Goal: Navigation & Orientation: Find specific page/section

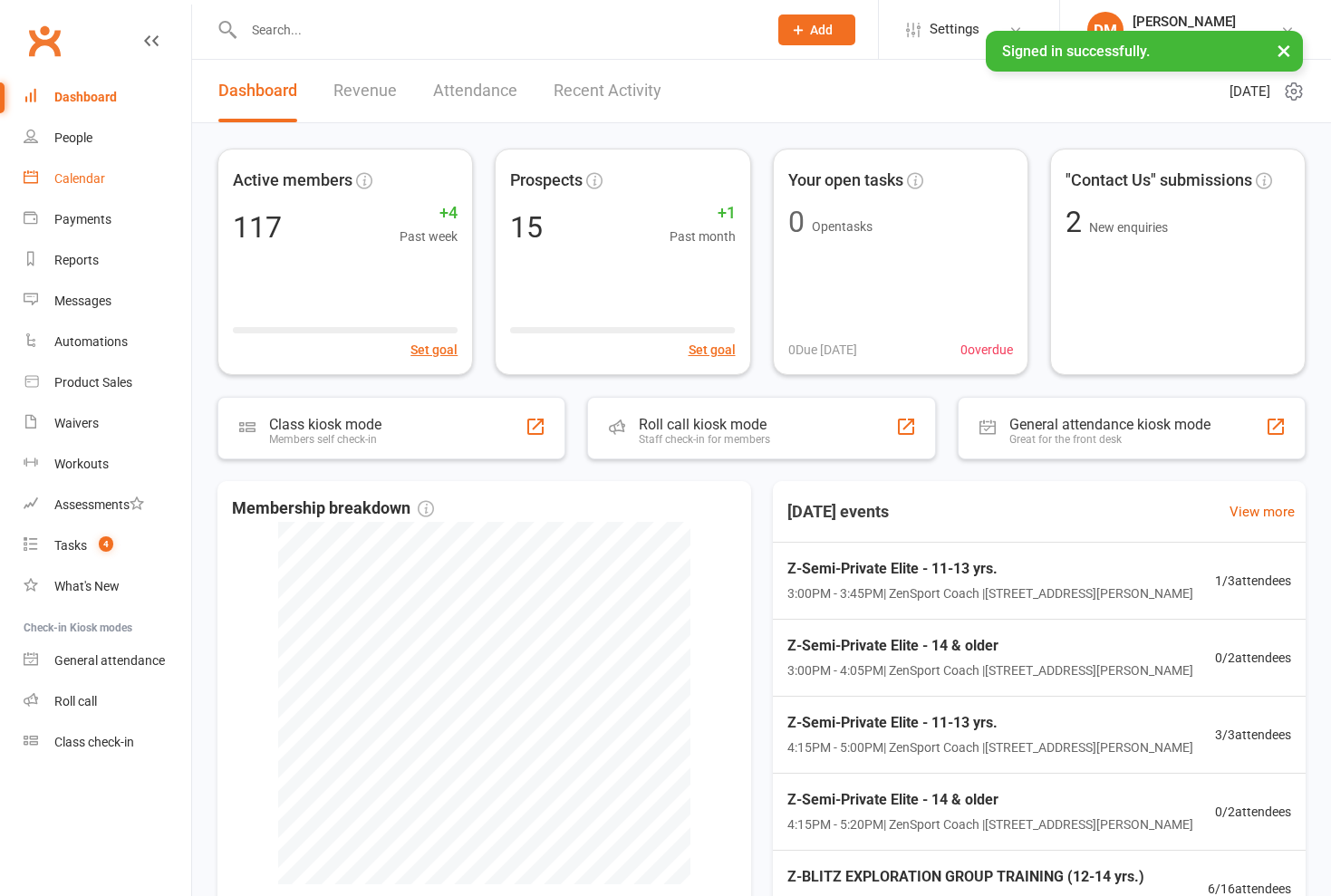
click at [82, 180] on div "Calendar" at bounding box center [79, 178] width 51 height 14
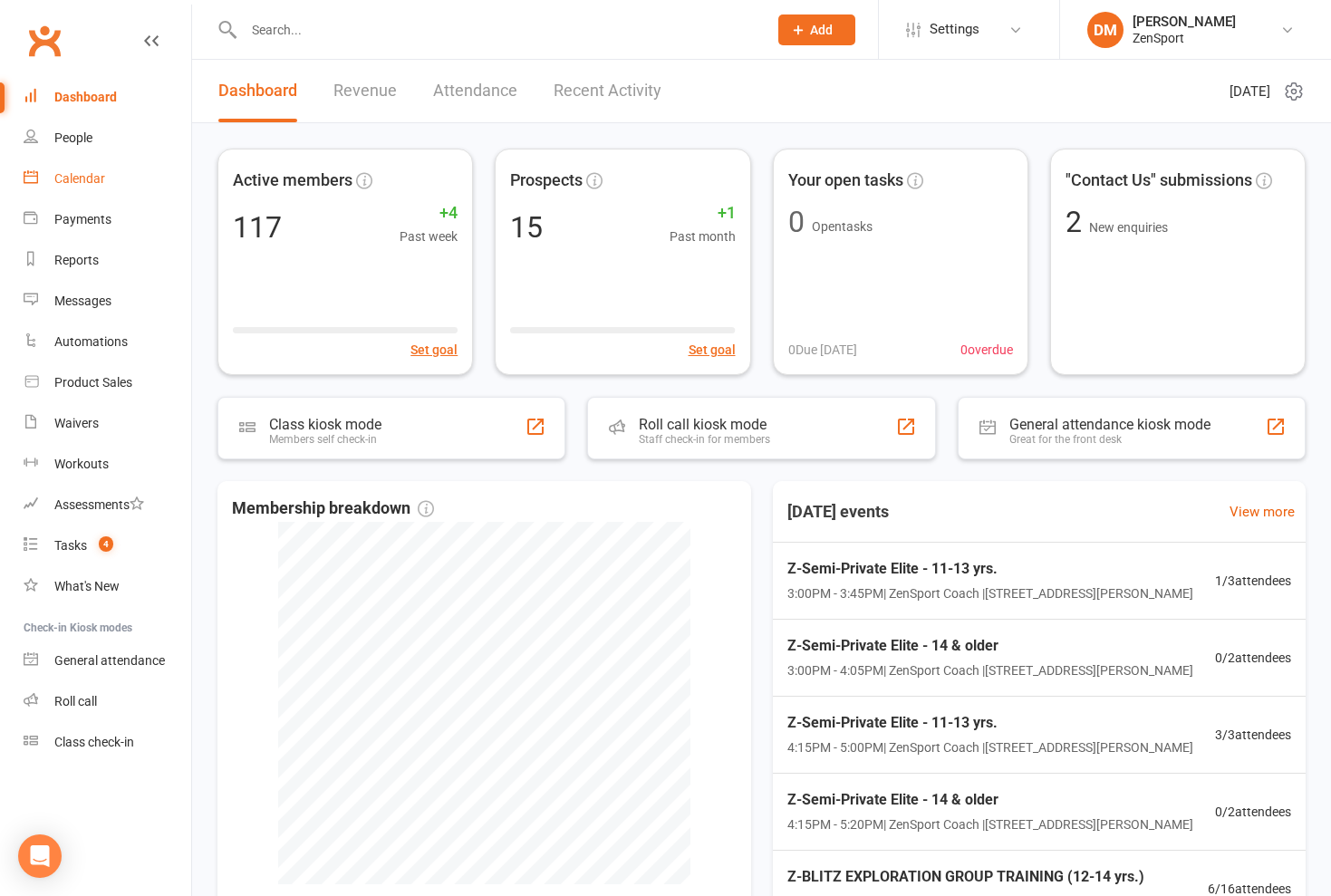
click at [89, 180] on div "Calendar" at bounding box center [79, 178] width 51 height 14
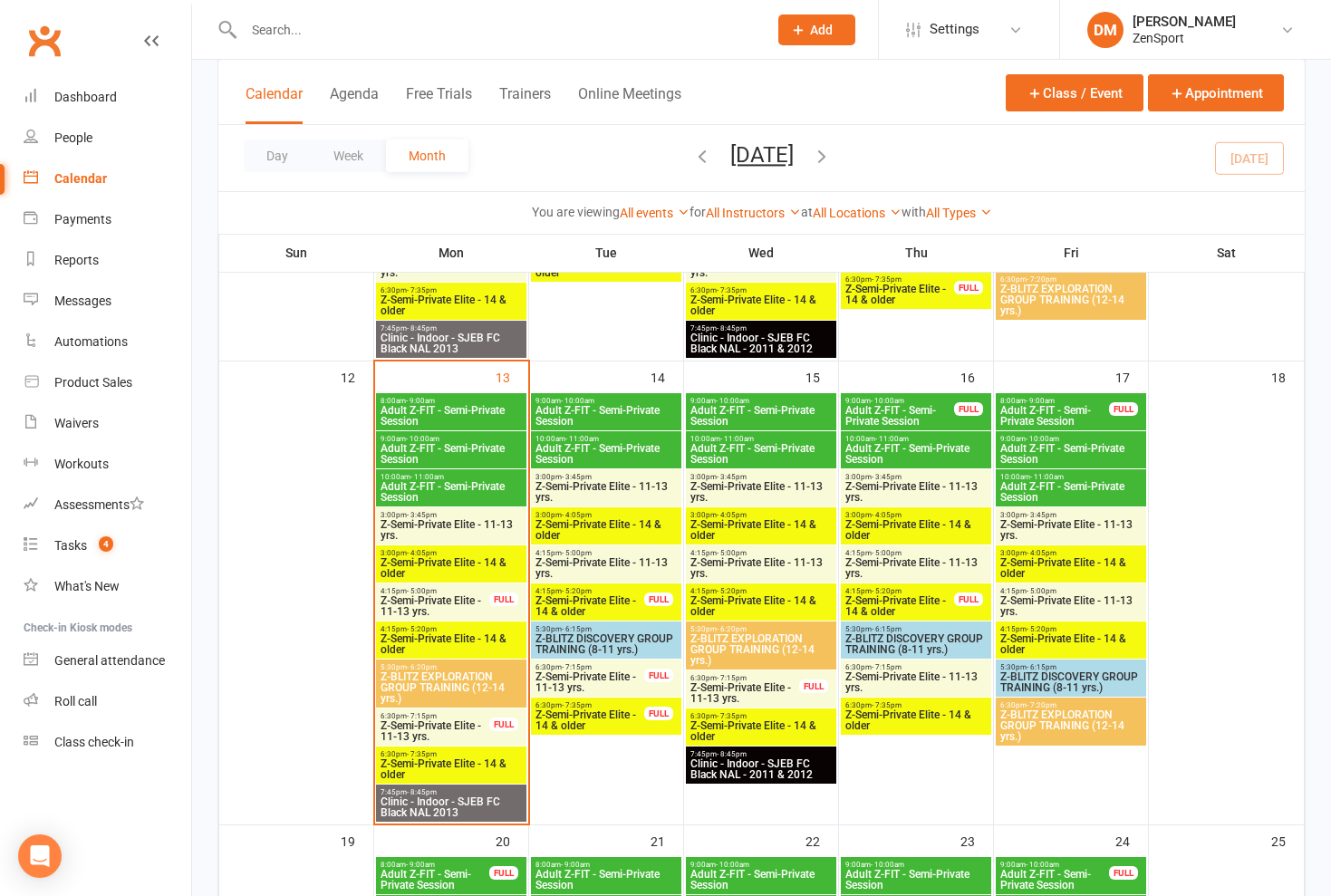
scroll to position [869, 0]
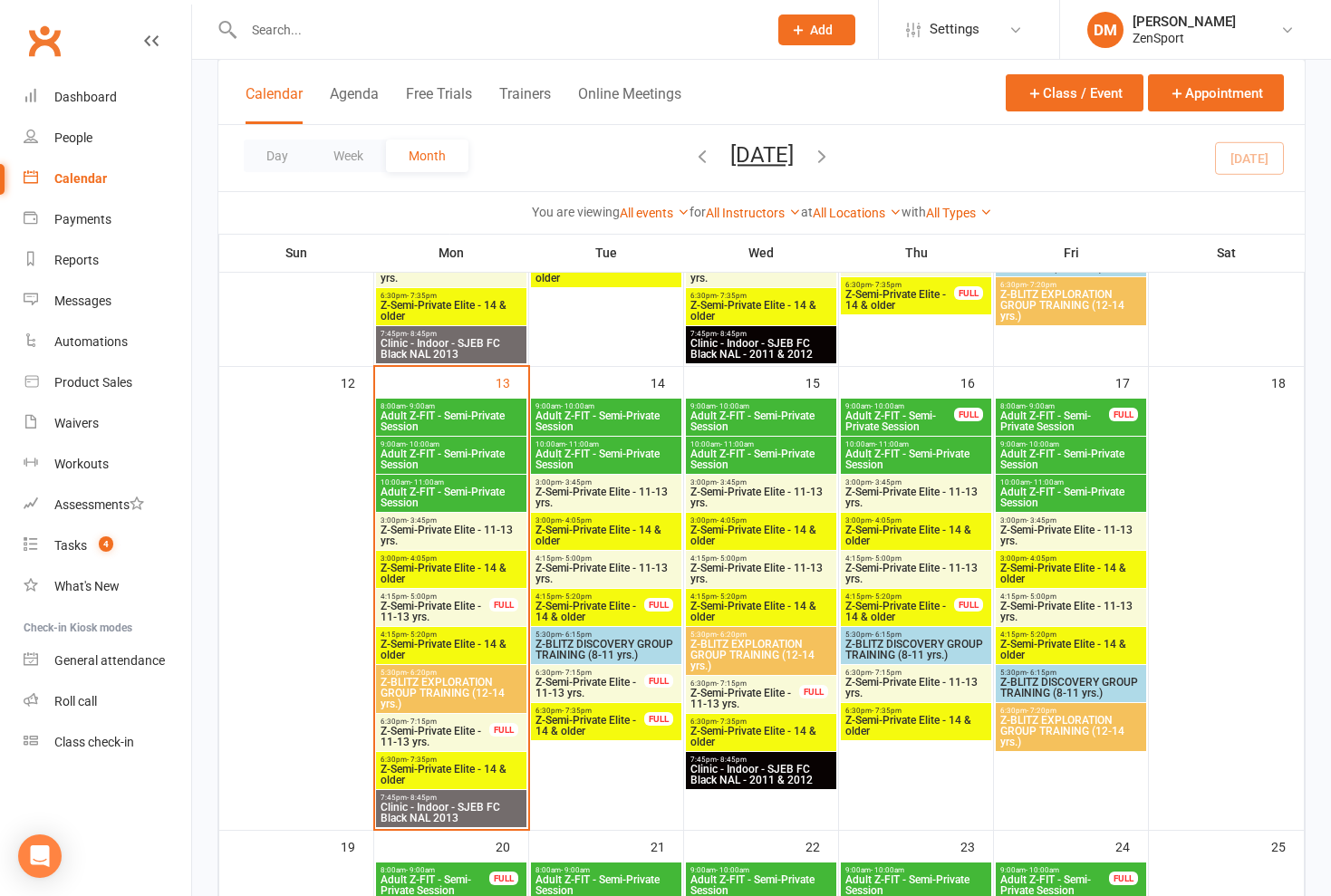
click at [447, 768] on span "Z-Semi-Private Elite - 14 & older" at bounding box center [451, 775] width 143 height 22
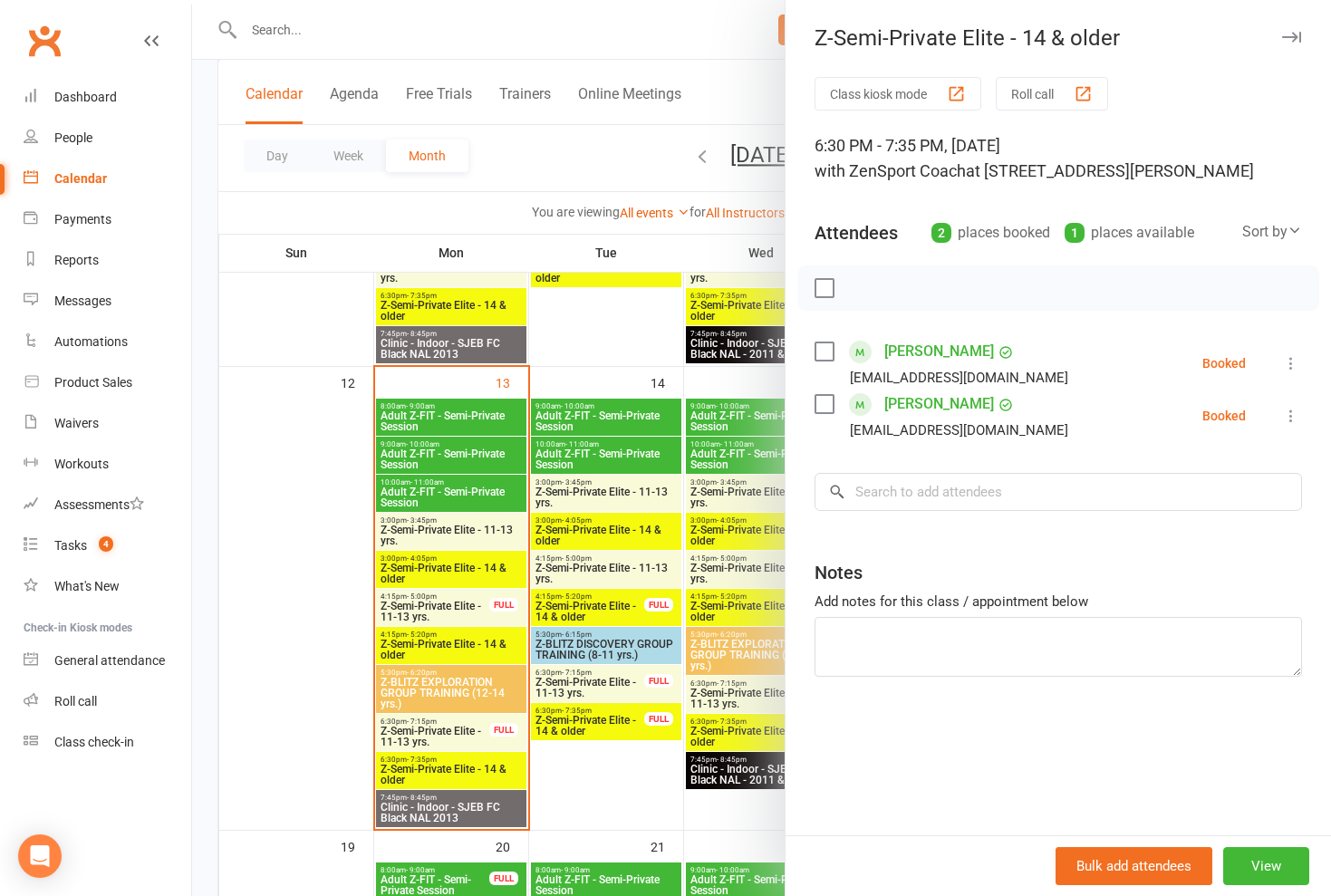
click at [447, 768] on div at bounding box center [761, 448] width 1139 height 896
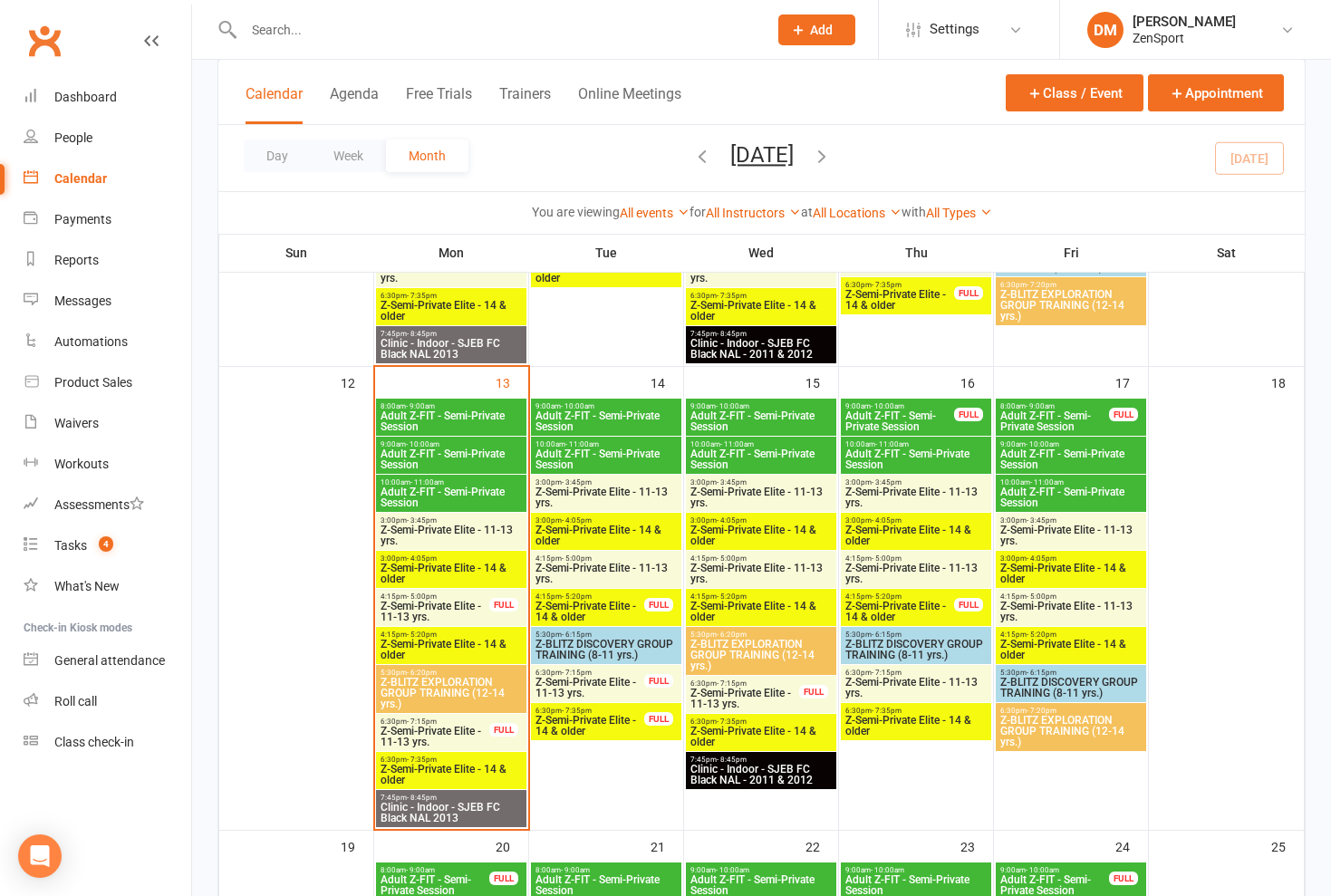
click at [451, 726] on span "Z-Semi-Private Elite - 11-13 yrs." at bounding box center [435, 737] width 111 height 22
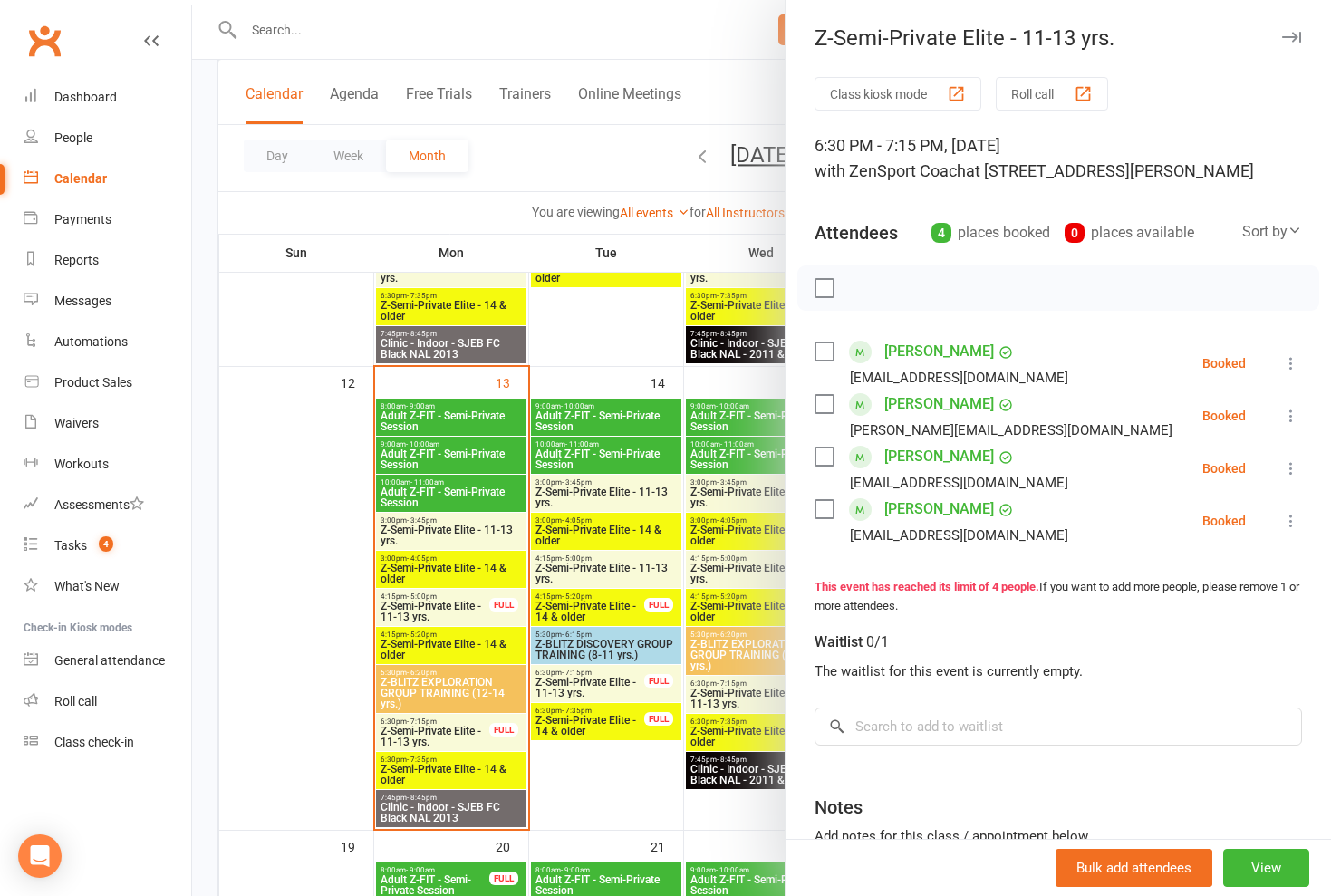
click at [450, 726] on div at bounding box center [761, 448] width 1139 height 896
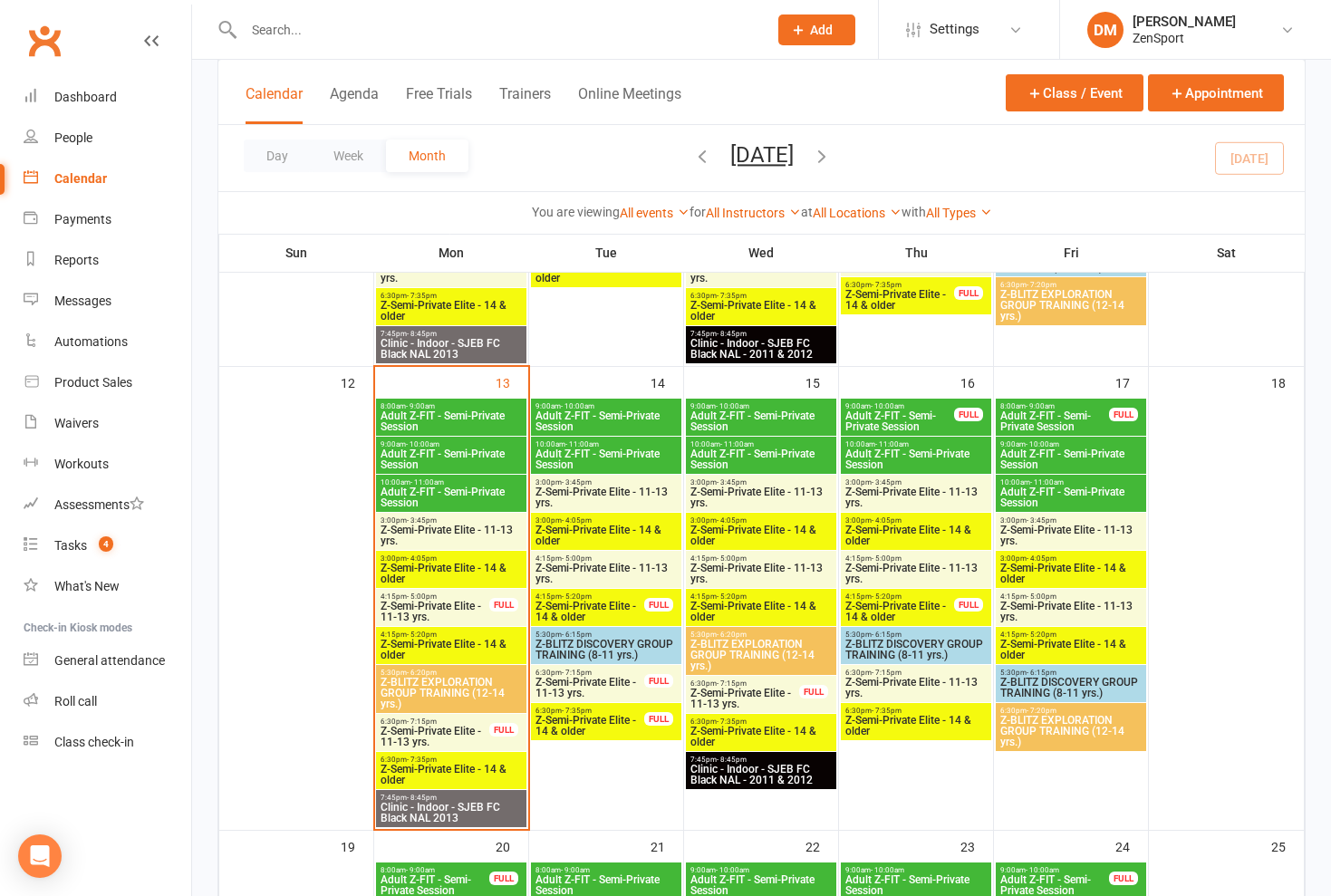
click at [449, 764] on span "Z-Semi-Private Elite - 14 & older" at bounding box center [451, 775] width 143 height 22
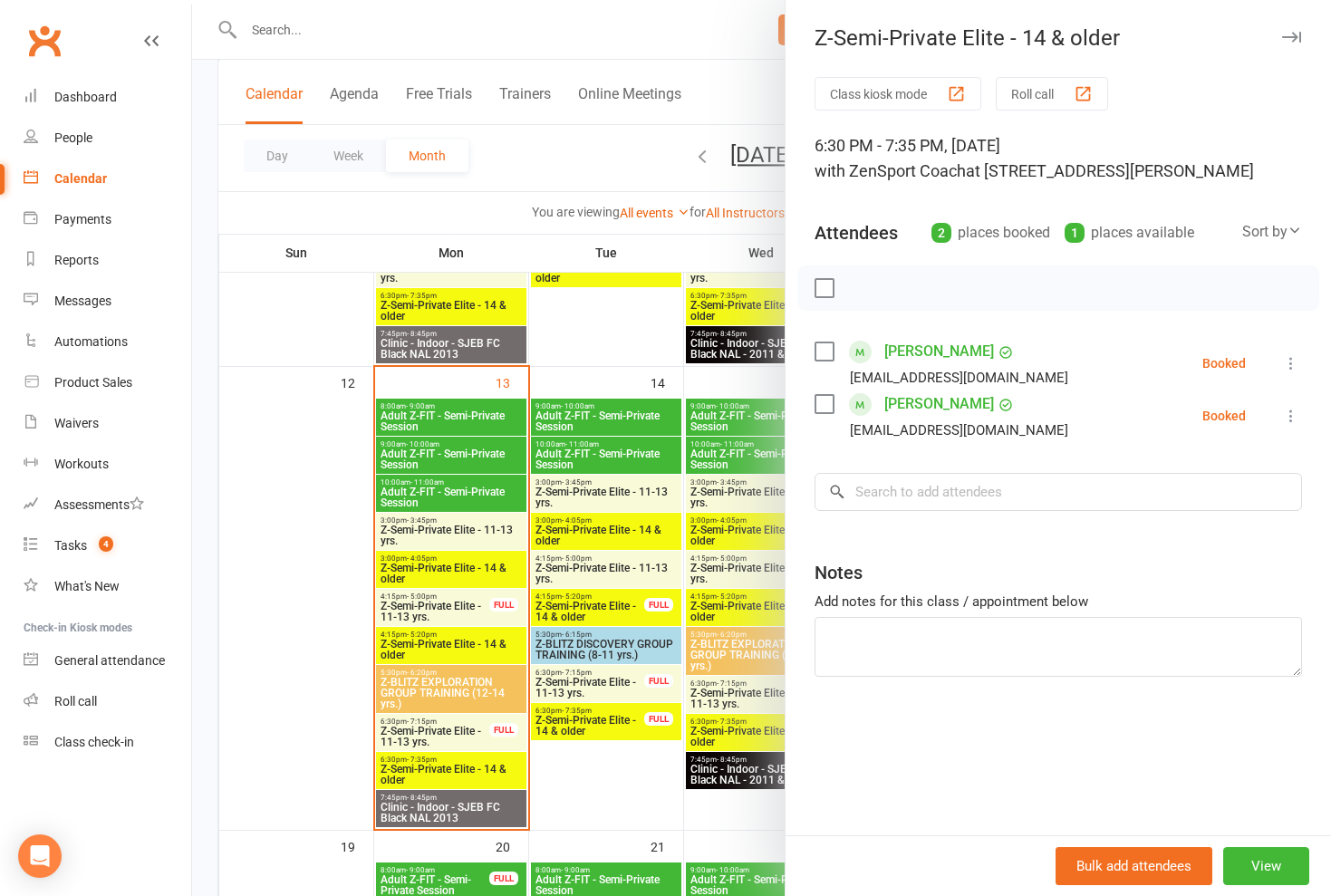
click at [449, 764] on div at bounding box center [761, 448] width 1139 height 896
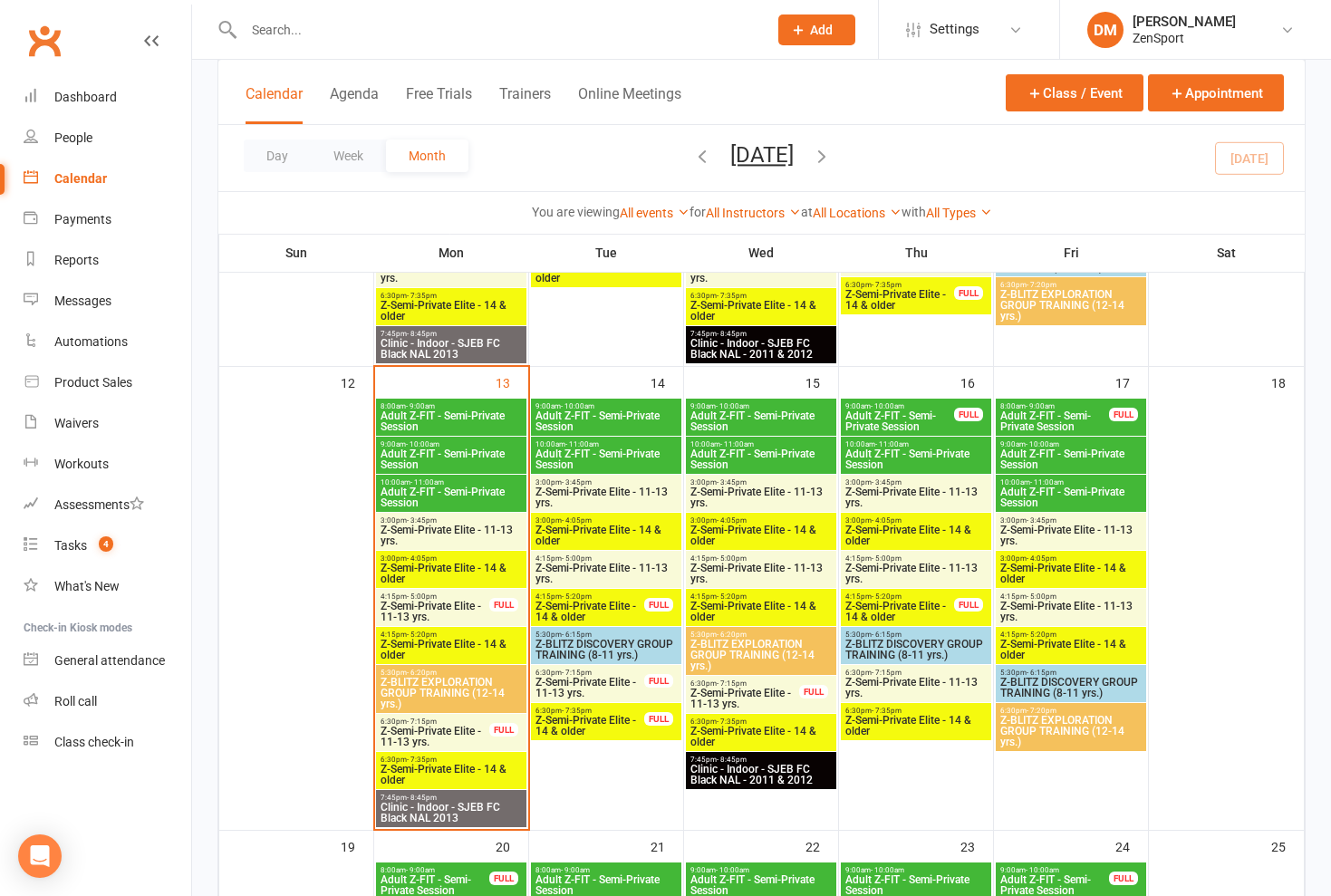
click at [456, 728] on span "Z-Semi-Private Elite - 11-13 yrs." at bounding box center [435, 737] width 111 height 22
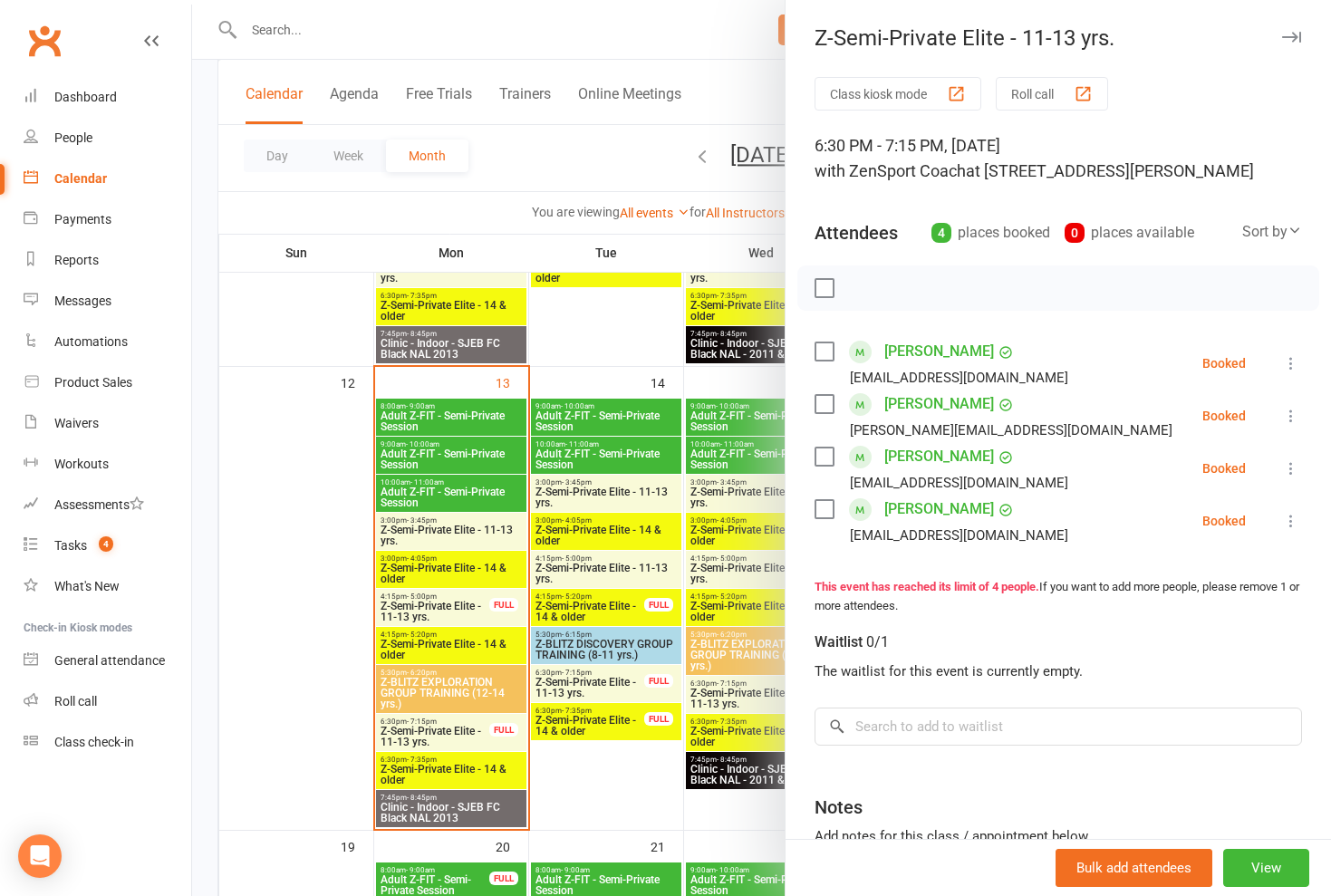
click at [456, 728] on div at bounding box center [761, 448] width 1139 height 896
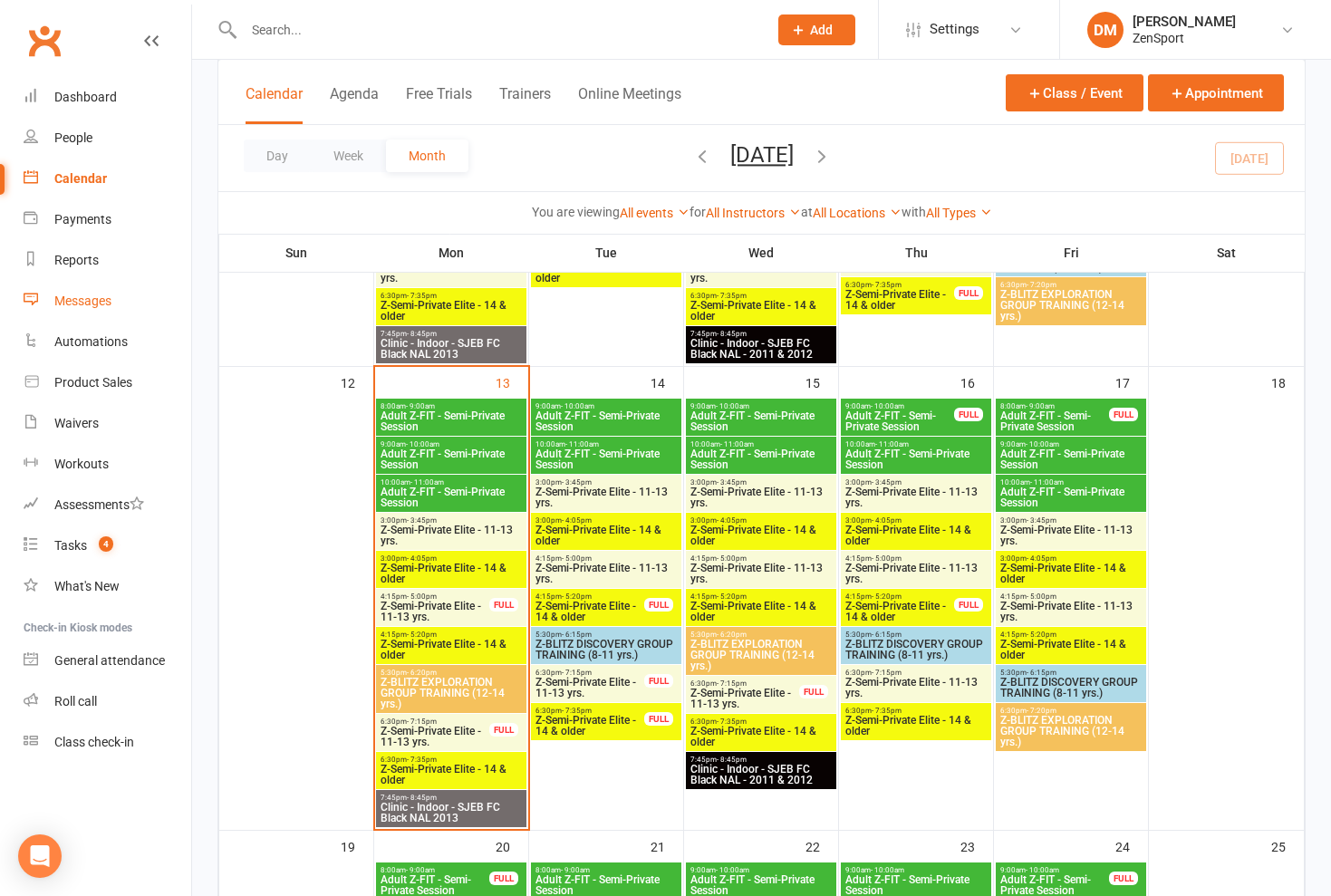
click at [99, 303] on div "Messages" at bounding box center [82, 300] width 57 height 14
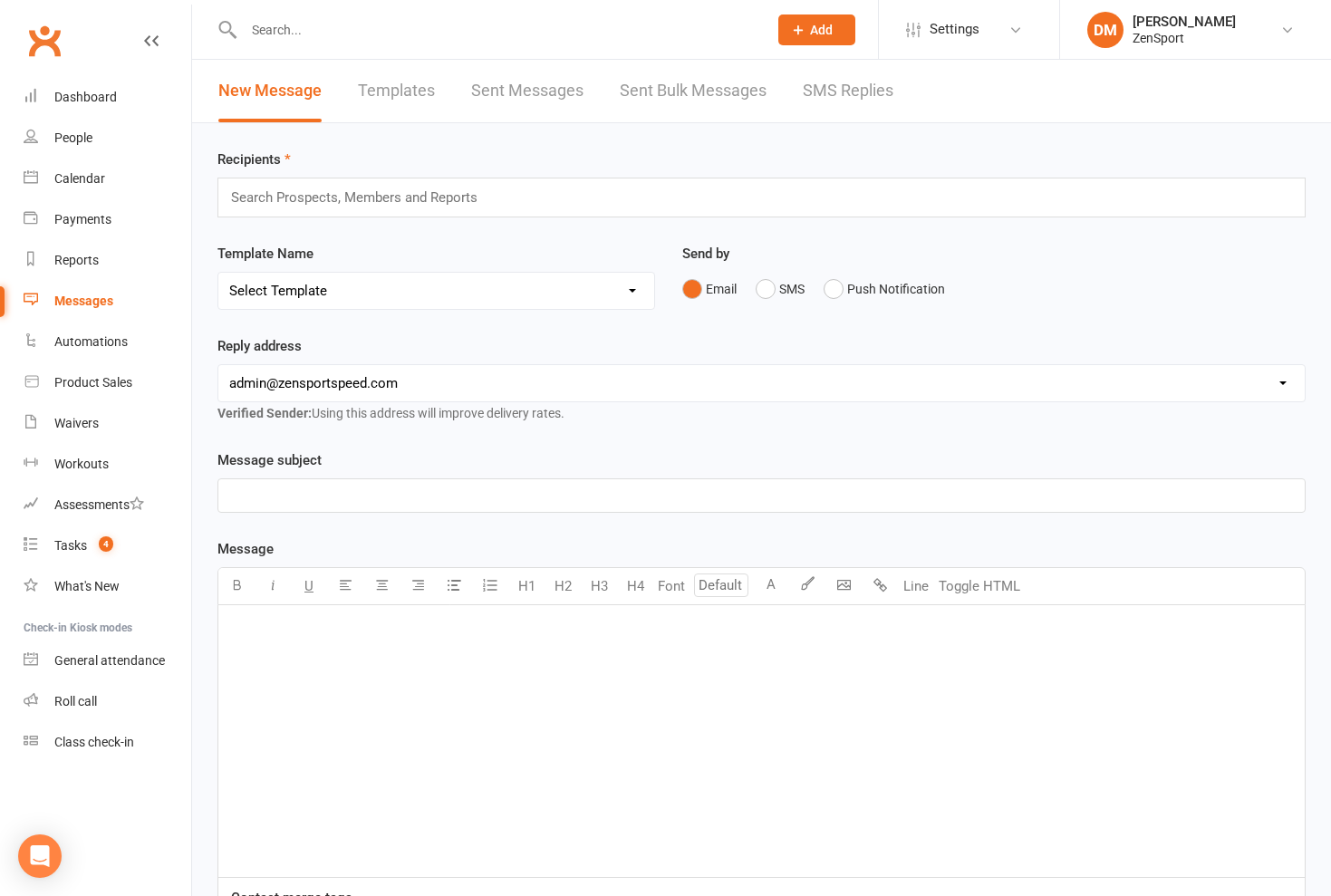
click at [836, 89] on link "SMS Replies" at bounding box center [848, 91] width 91 height 62
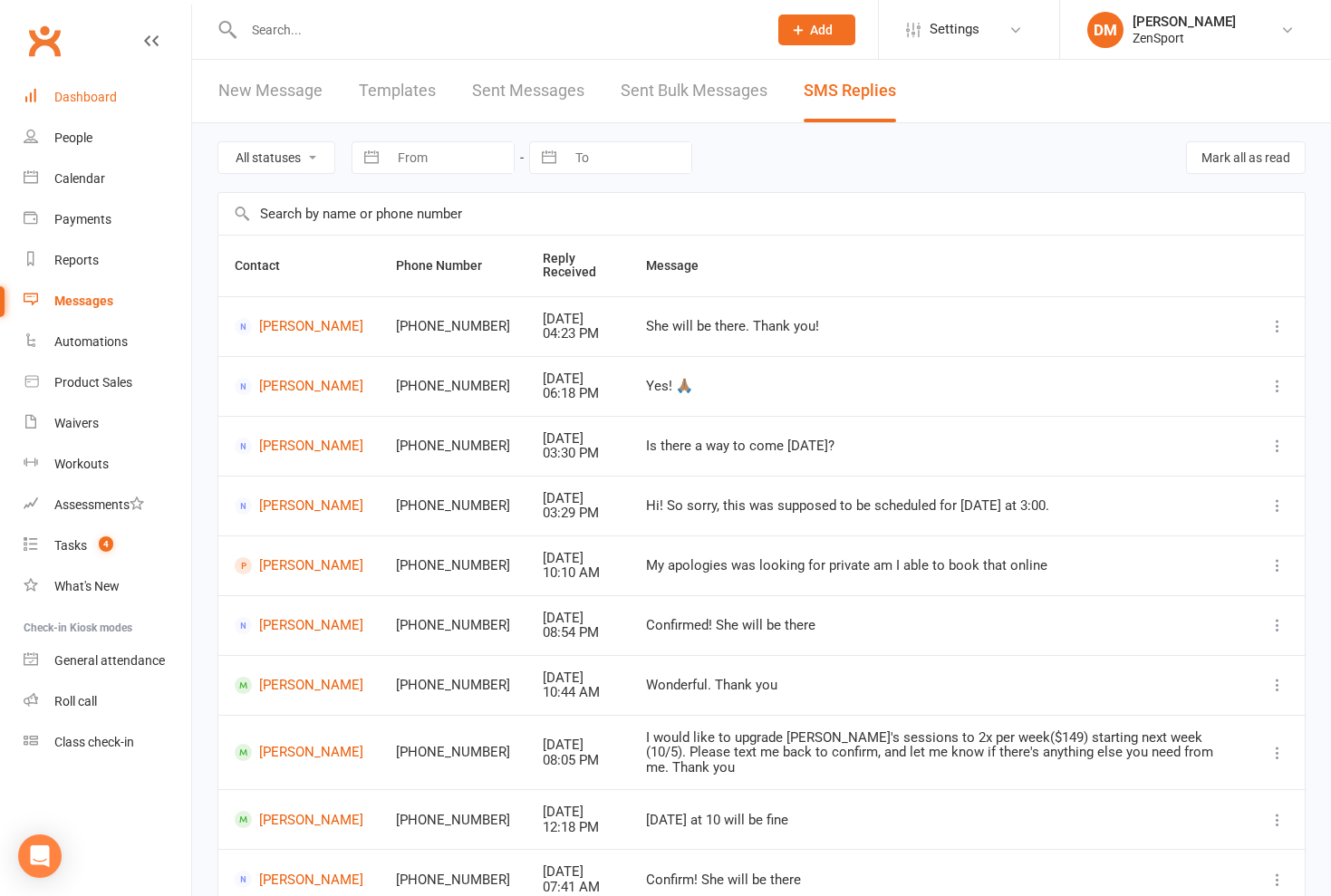
click at [97, 105] on link "Dashboard" at bounding box center [108, 97] width 168 height 41
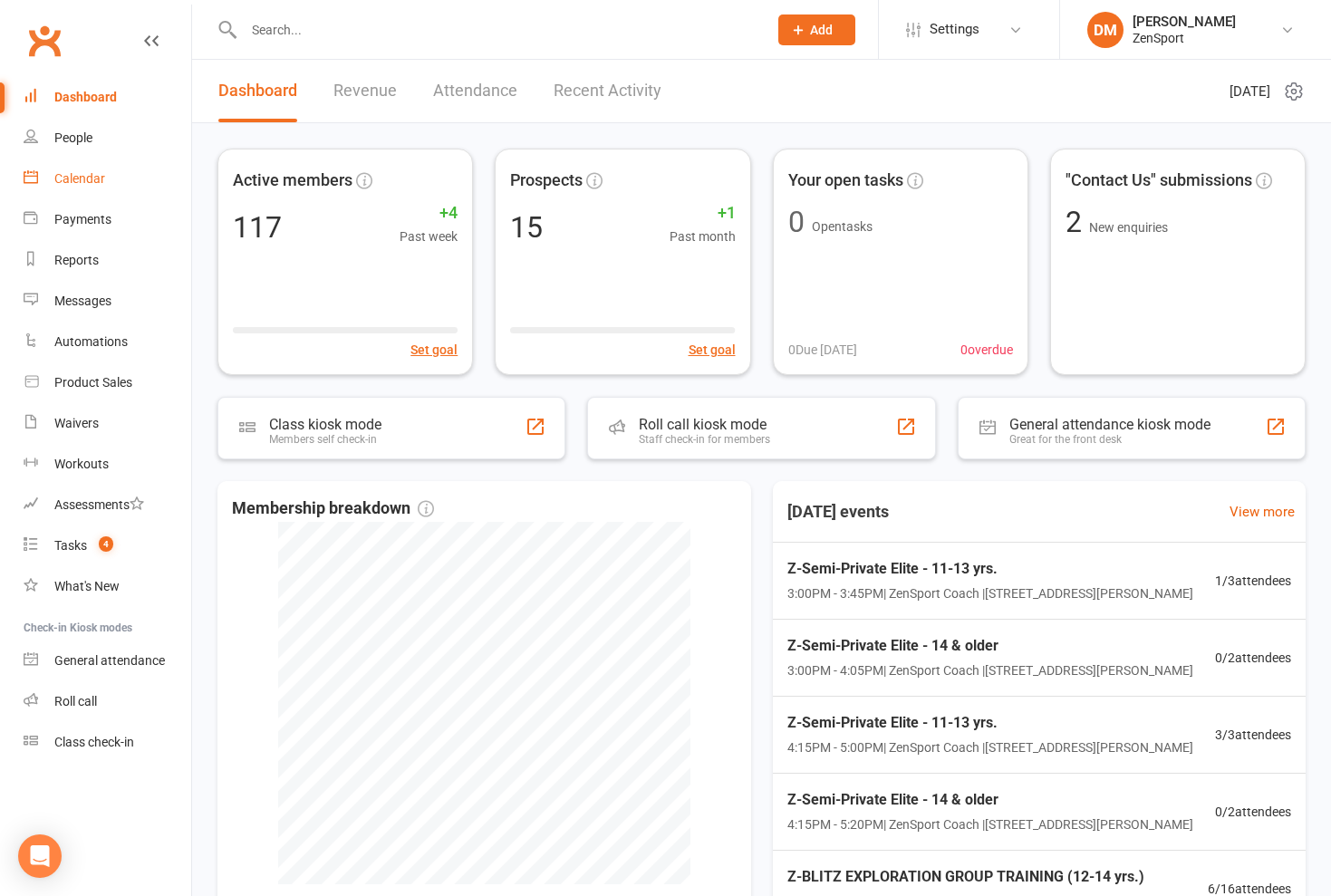
click at [86, 174] on div "Calendar" at bounding box center [79, 178] width 51 height 14
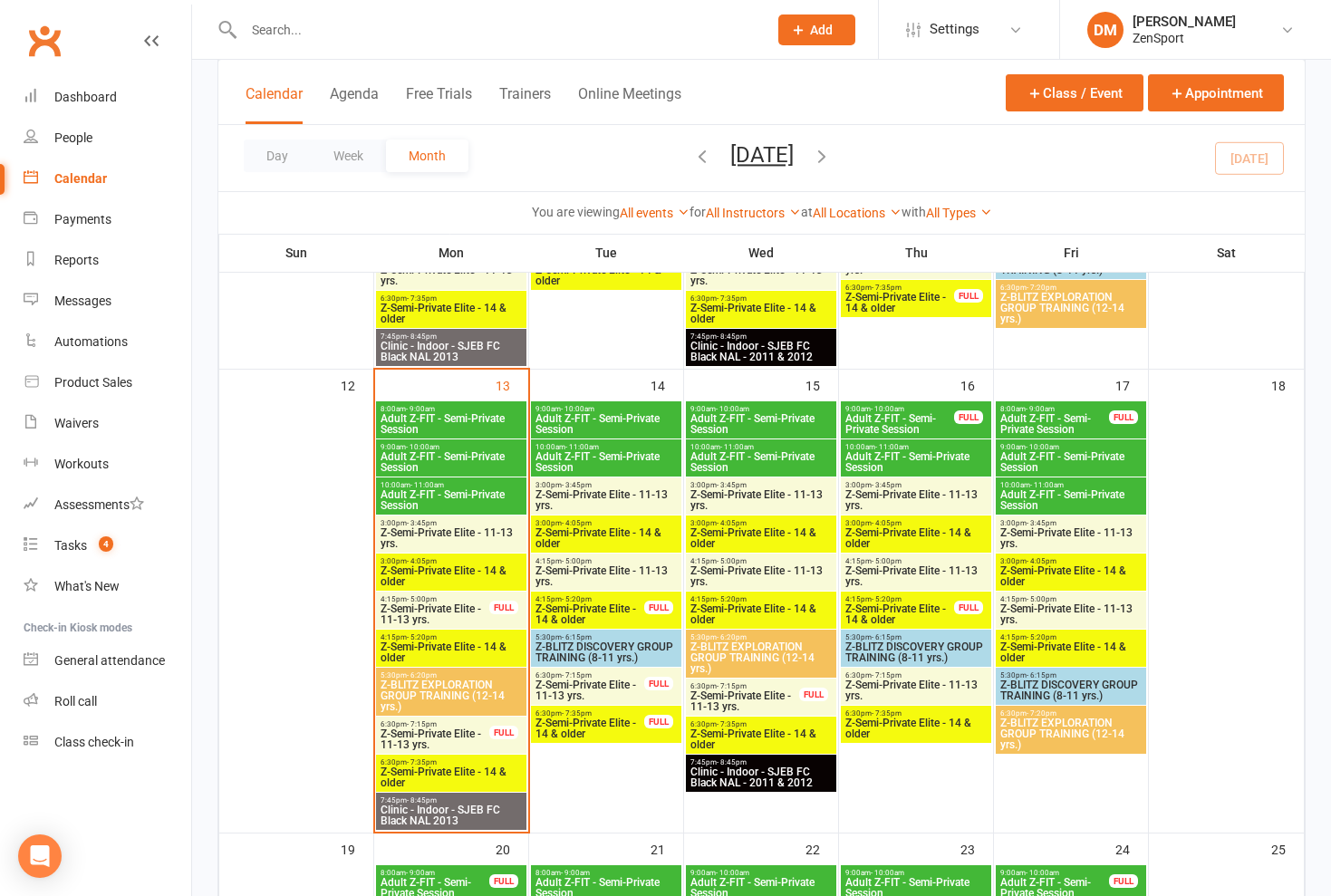
scroll to position [907, 0]
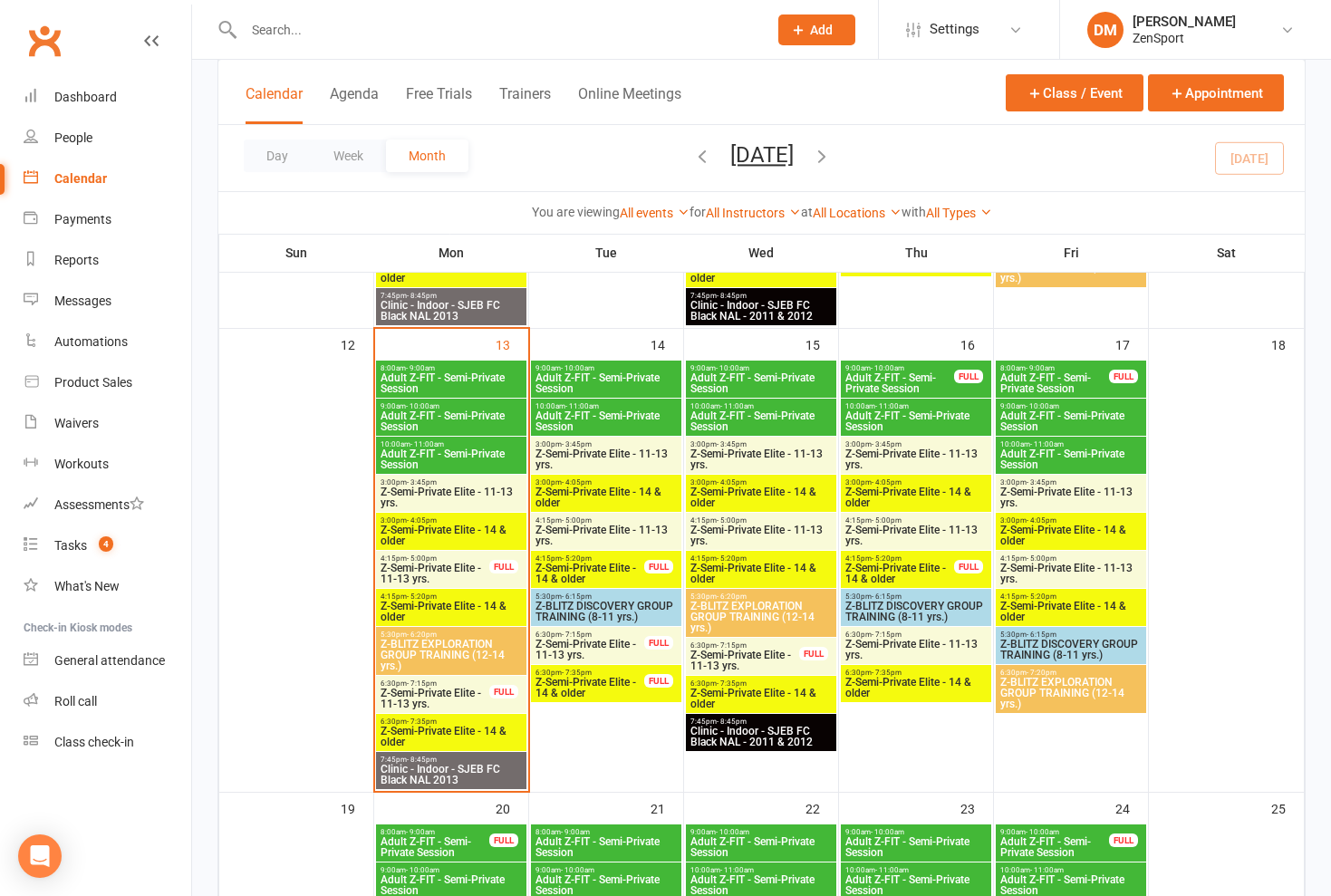
click at [438, 597] on span "4:15pm - 5:20pm" at bounding box center [451, 596] width 143 height 8
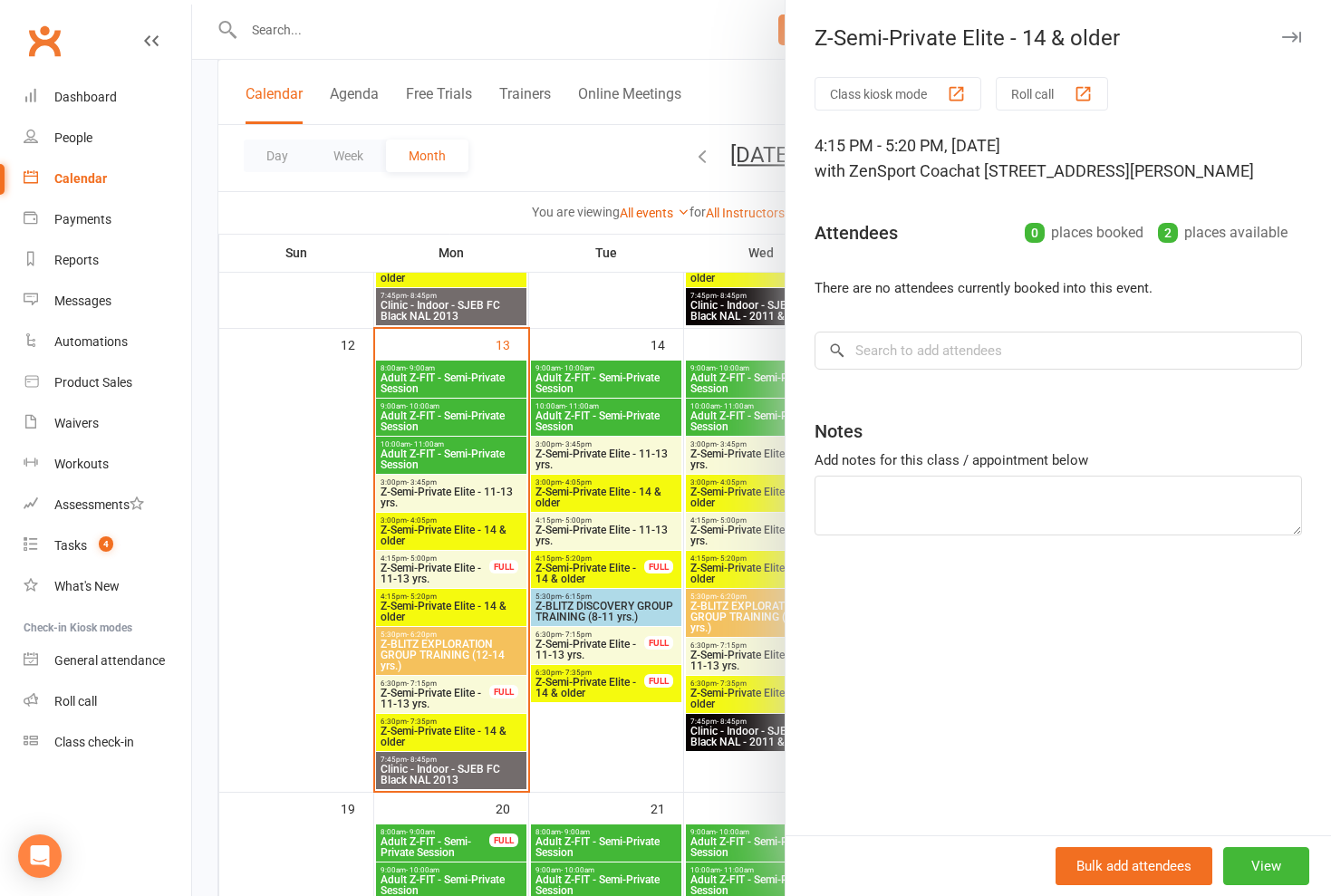
click at [438, 597] on div at bounding box center [761, 448] width 1139 height 896
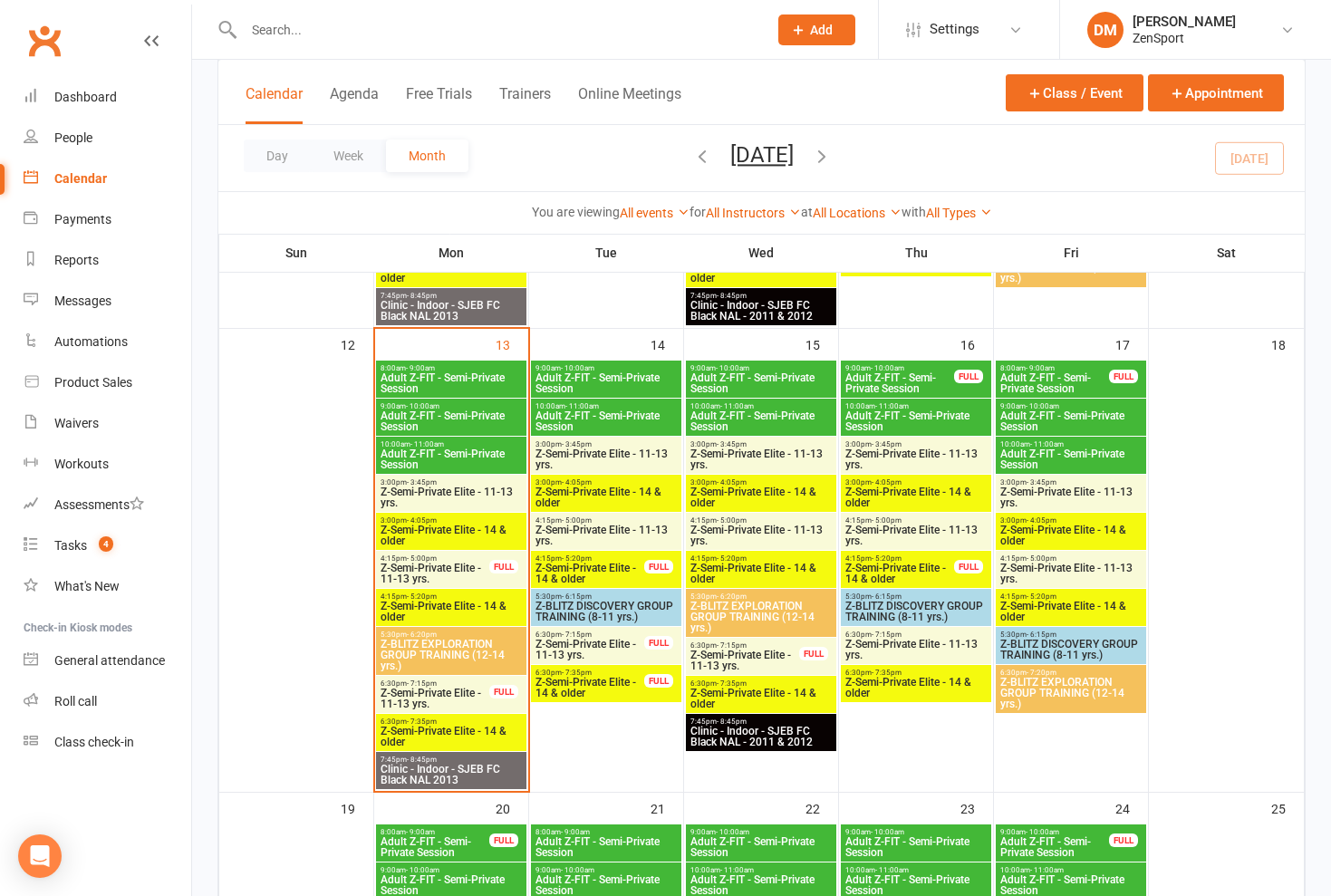
click at [447, 563] on span "Z-Semi-Private Elite - 11-13 yrs." at bounding box center [435, 573] width 111 height 22
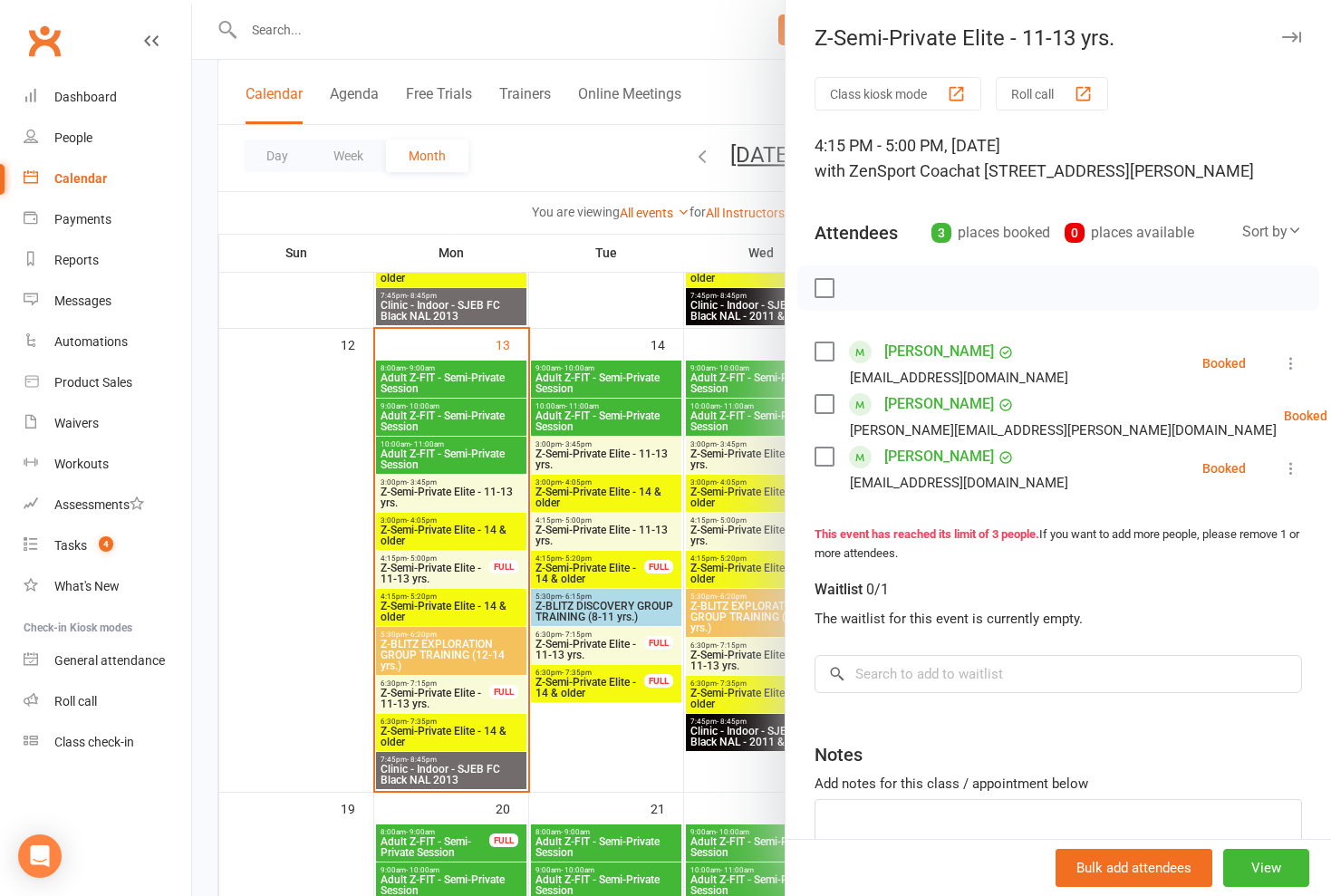
click at [447, 563] on div at bounding box center [761, 448] width 1139 height 896
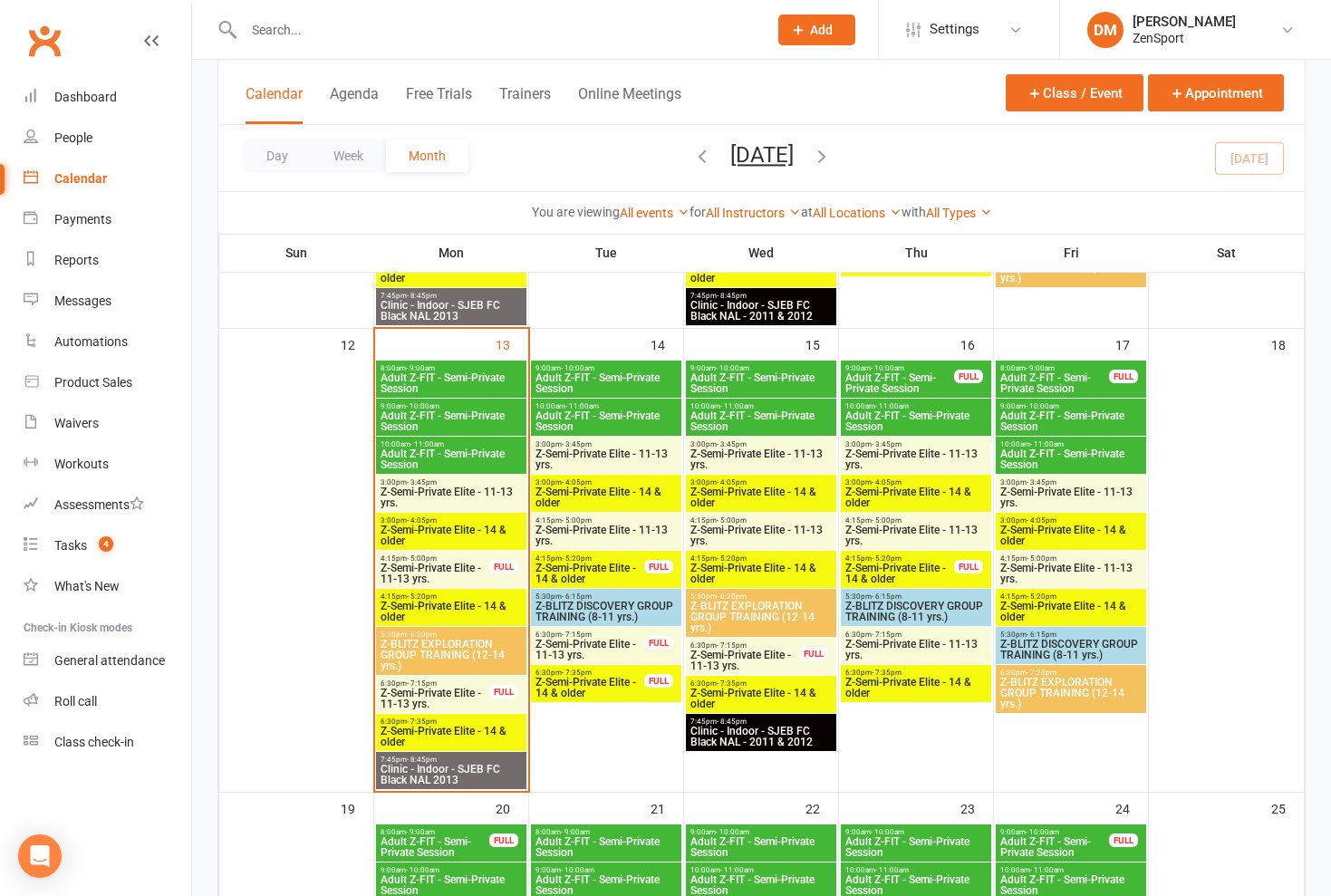
click at [459, 525] on span "Z-Semi-Private Elite - 14 & older" at bounding box center [451, 535] width 143 height 22
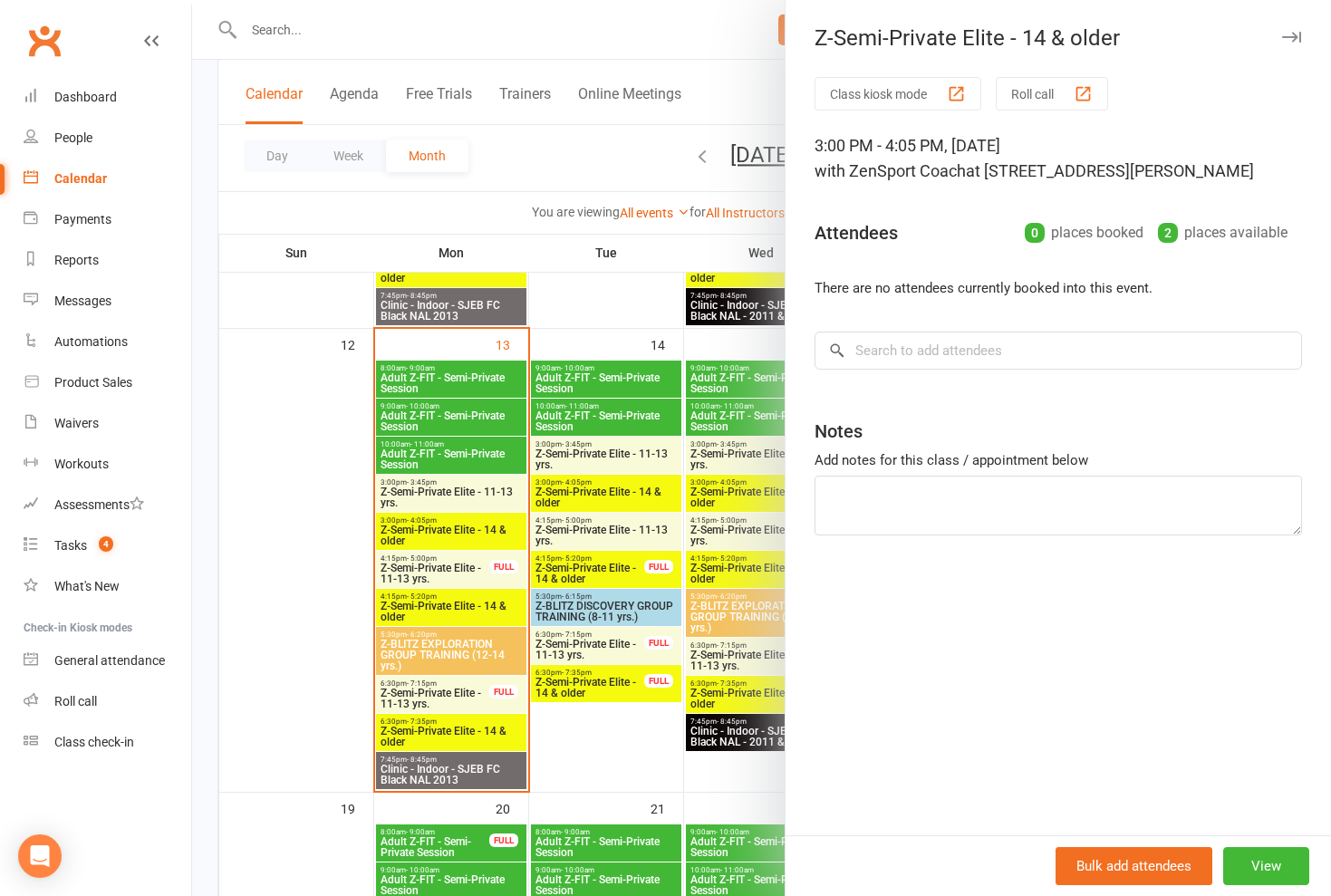
click at [459, 525] on div at bounding box center [761, 448] width 1139 height 896
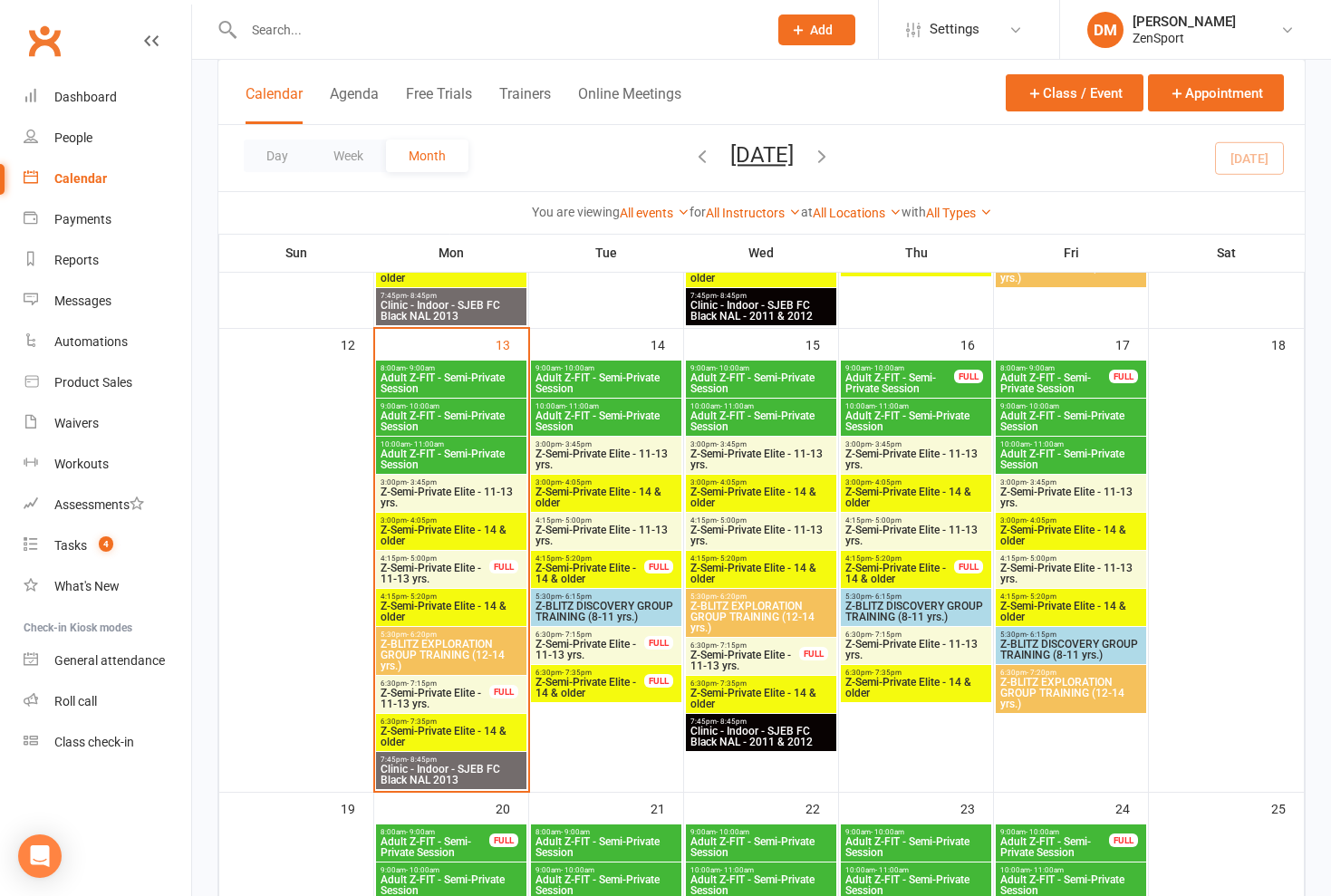
click at [462, 491] on span "Z-Semi-Private Elite - 11-13 yrs." at bounding box center [451, 497] width 143 height 22
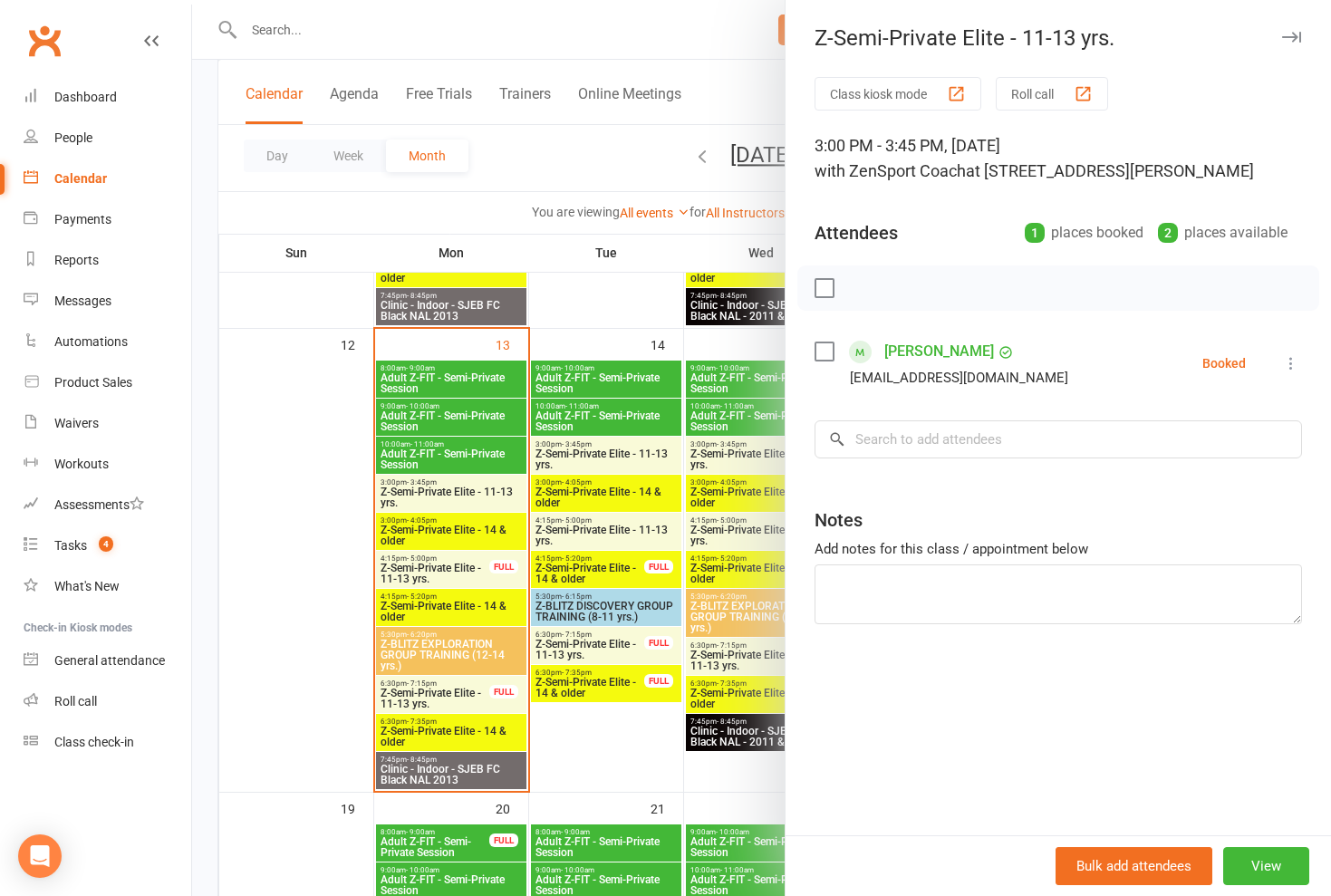
click at [462, 491] on div at bounding box center [761, 448] width 1139 height 896
